Goal: Information Seeking & Learning: Learn about a topic

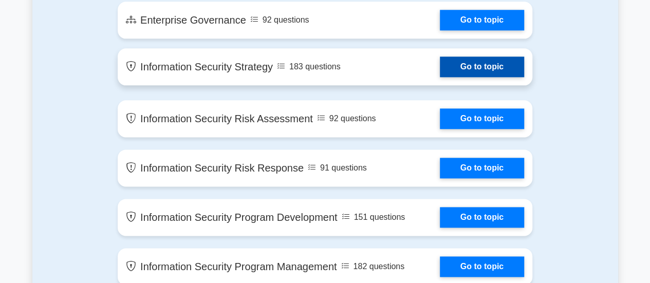
scroll to position [584, 0]
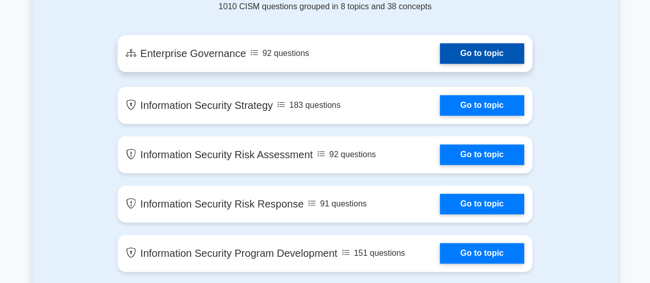
click at [440, 50] on link "Go to topic" at bounding box center [482, 53] width 84 height 21
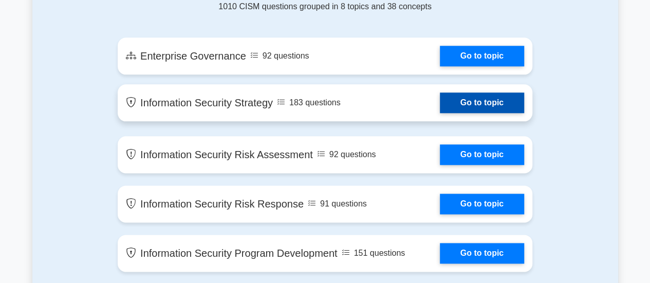
click at [440, 106] on link "Go to topic" at bounding box center [482, 102] width 84 height 21
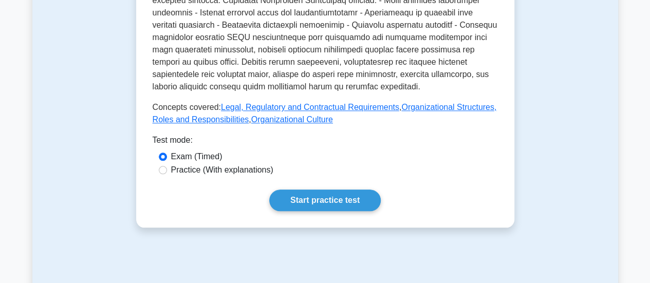
scroll to position [483, 0]
click at [191, 171] on label "Practice (With explanations)" at bounding box center [222, 170] width 102 height 12
click at [167, 171] on input "Practice (With explanations)" at bounding box center [163, 170] width 8 height 8
radio input "true"
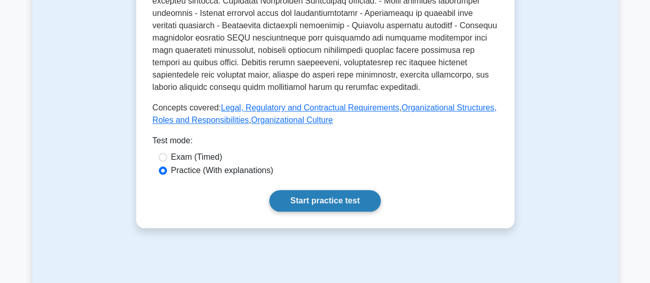
click at [305, 204] on link "Start practice test" at bounding box center [324, 201] width 111 height 22
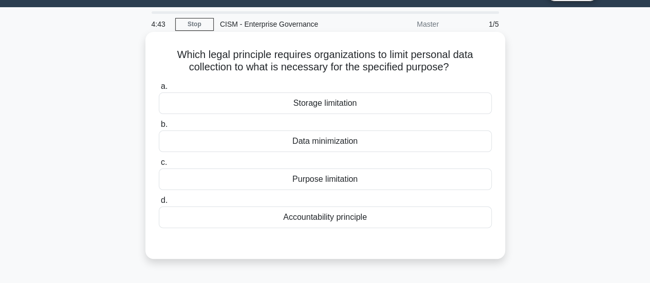
scroll to position [26, 0]
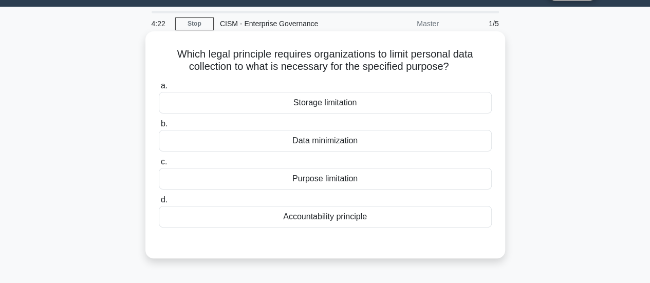
click at [317, 143] on div "Data minimization" at bounding box center [325, 141] width 333 height 22
click at [159, 127] on input "b. Data minimization" at bounding box center [159, 124] width 0 height 7
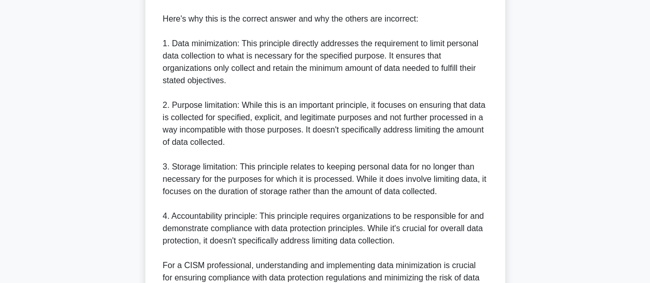
scroll to position [472, 0]
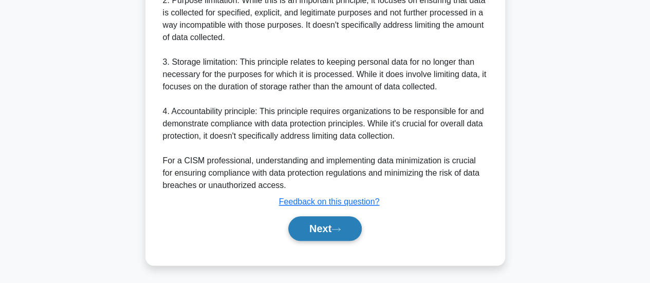
click at [308, 229] on button "Next" at bounding box center [324, 228] width 73 height 25
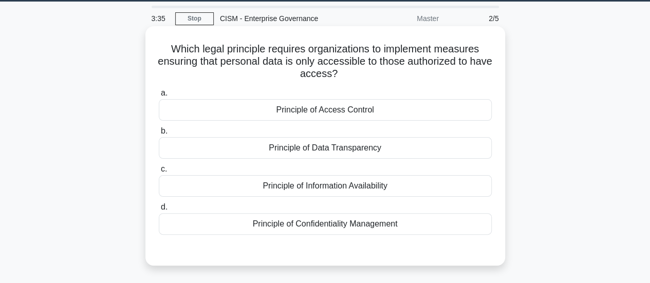
scroll to position [31, 0]
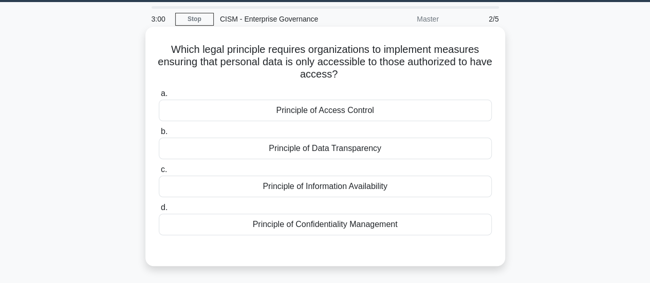
click at [356, 228] on div "Principle of Confidentiality Management" at bounding box center [325, 225] width 333 height 22
click at [159, 211] on input "d. Principle of Confidentiality Management" at bounding box center [159, 207] width 0 height 7
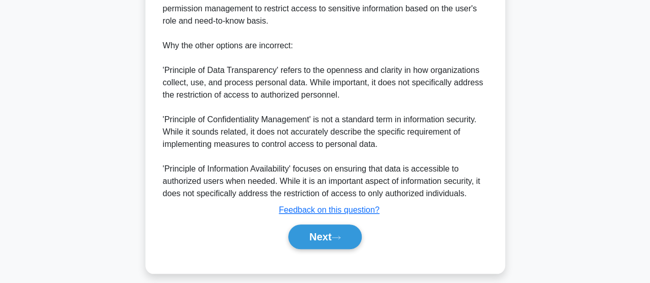
scroll to position [424, 0]
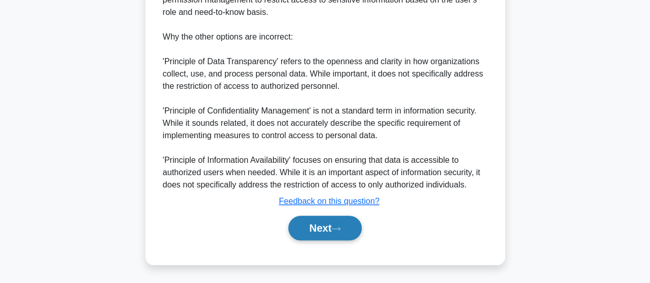
click at [318, 238] on button "Next" at bounding box center [324, 228] width 73 height 25
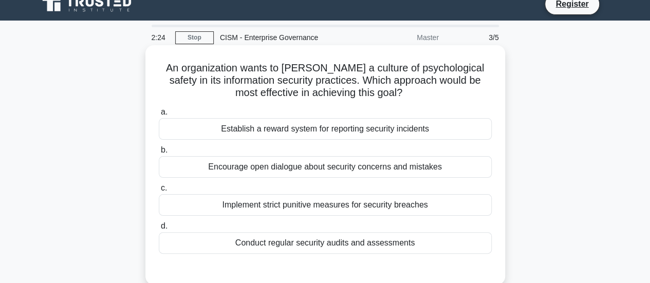
scroll to position [13, 0]
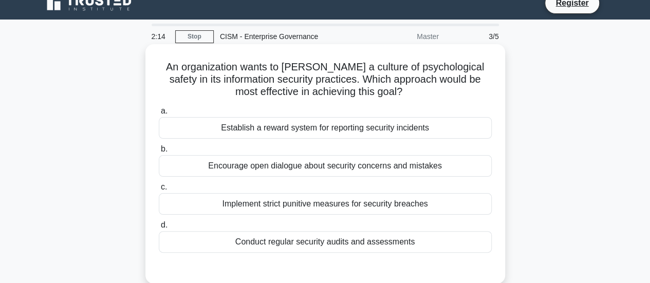
click at [285, 130] on div "Establish a reward system for reporting security incidents" at bounding box center [325, 128] width 333 height 22
click at [159, 115] on input "a. Establish a reward system for reporting security incidents" at bounding box center [159, 111] width 0 height 7
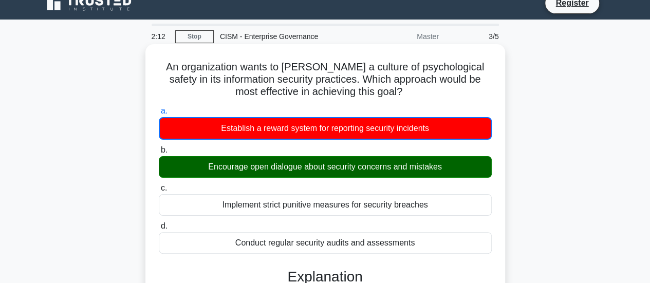
click at [294, 164] on div "Encourage open dialogue about security concerns and mistakes" at bounding box center [325, 167] width 333 height 22
click at [159, 154] on input "b. Encourage open dialogue about security concerns and mistakes" at bounding box center [159, 150] width 0 height 7
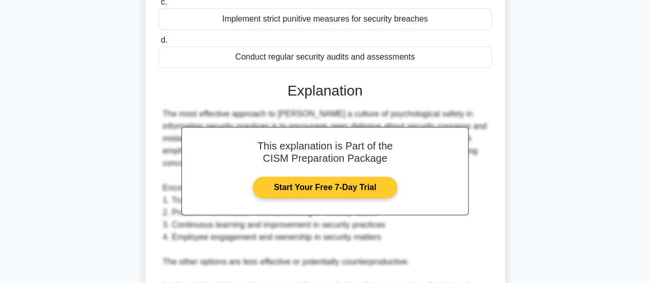
scroll to position [0, 0]
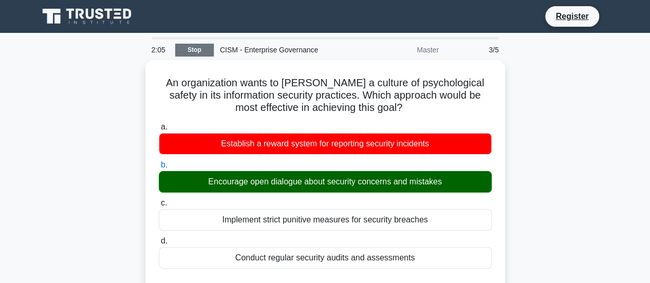
click at [191, 47] on link "Stop" at bounding box center [194, 50] width 39 height 13
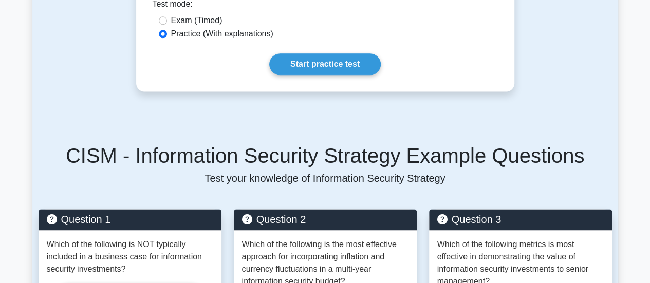
scroll to position [645, 0]
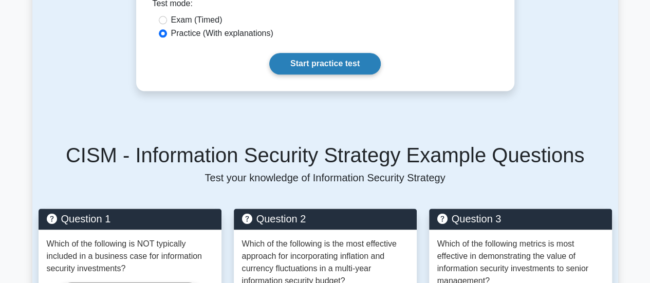
click at [306, 53] on link "Start practice test" at bounding box center [324, 64] width 111 height 22
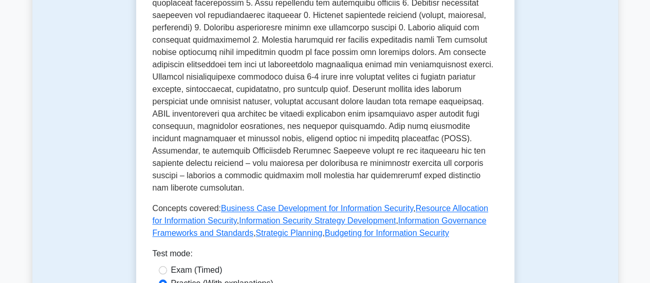
scroll to position [391, 0]
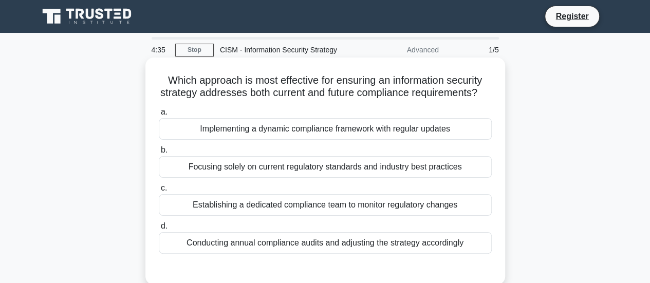
click at [285, 254] on div "Conducting annual compliance audits and adjusting the strategy accordingly" at bounding box center [325, 243] width 333 height 22
click at [159, 230] on input "d. Conducting annual compliance audits and adjusting the strategy accordingly" at bounding box center [159, 226] width 0 height 7
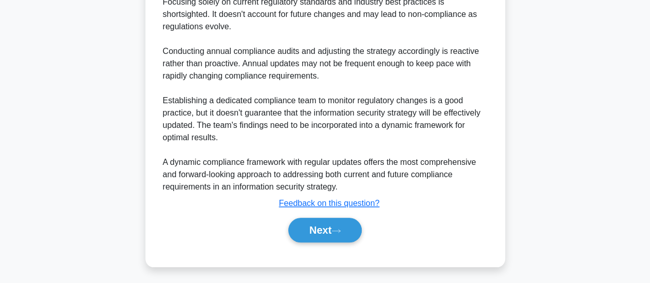
scroll to position [474, 0]
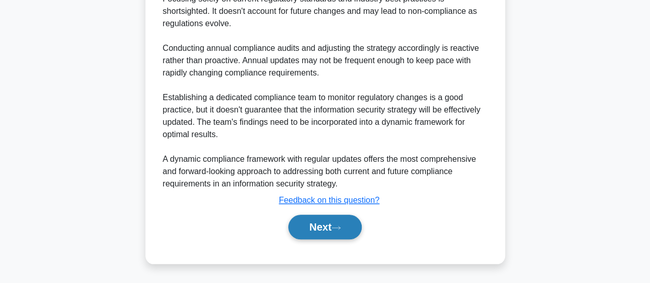
click at [312, 228] on button "Next" at bounding box center [324, 227] width 73 height 25
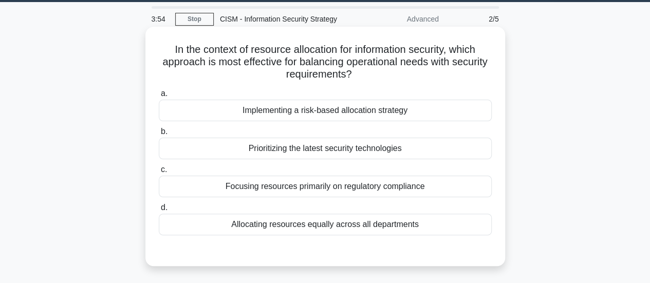
scroll to position [31, 0]
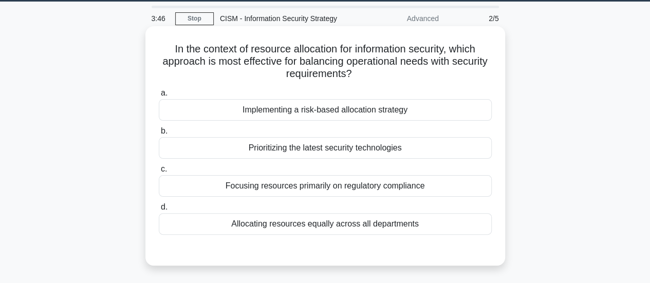
click at [329, 107] on div "Implementing a risk-based allocation strategy" at bounding box center [325, 110] width 333 height 22
click at [159, 97] on input "a. Implementing a risk-based allocation strategy" at bounding box center [159, 93] width 0 height 7
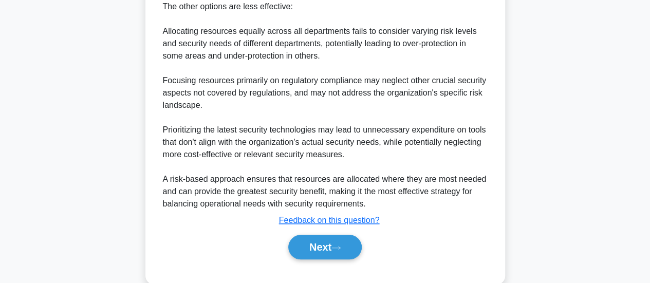
scroll to position [472, 0]
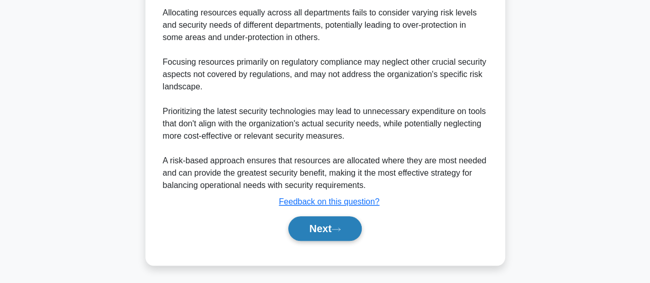
click at [332, 226] on button "Next" at bounding box center [324, 228] width 73 height 25
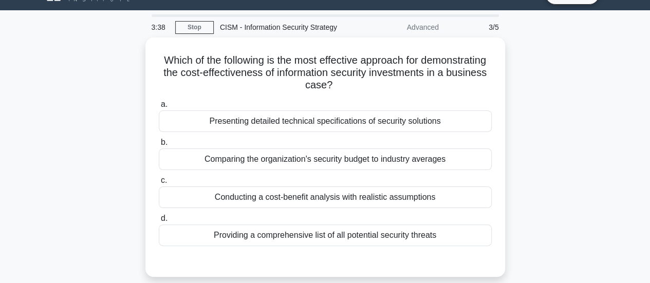
scroll to position [22, 0]
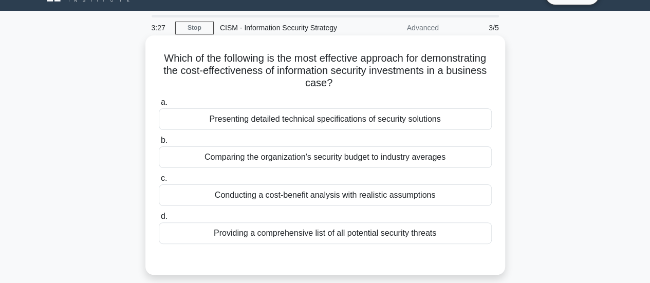
click at [278, 196] on div "Conducting a cost-benefit analysis with realistic assumptions" at bounding box center [325, 195] width 333 height 22
click at [159, 182] on input "c. Conducting a cost-benefit analysis with realistic assumptions" at bounding box center [159, 178] width 0 height 7
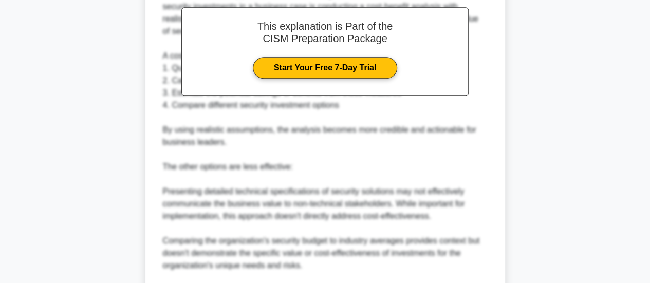
scroll to position [0, 0]
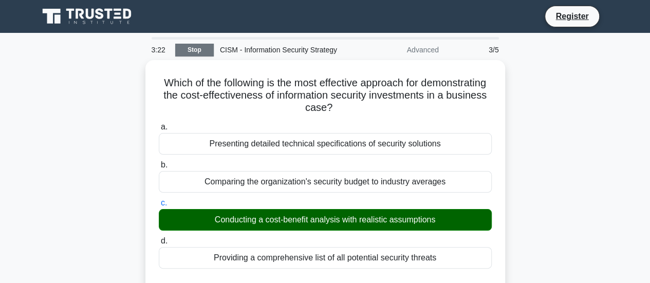
click at [200, 49] on link "Stop" at bounding box center [194, 50] width 39 height 13
